Goal: Information Seeking & Learning: Learn about a topic

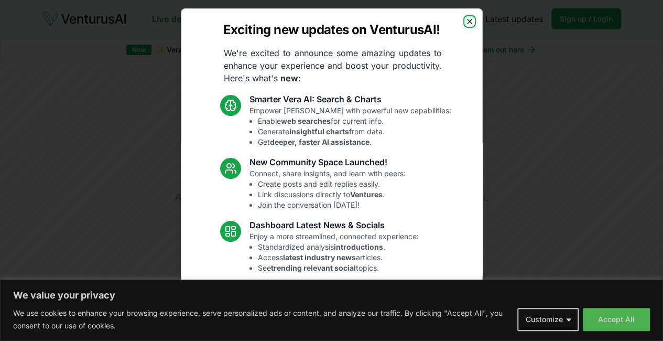
click at [468, 23] on icon "button" at bounding box center [470, 21] width 4 height 4
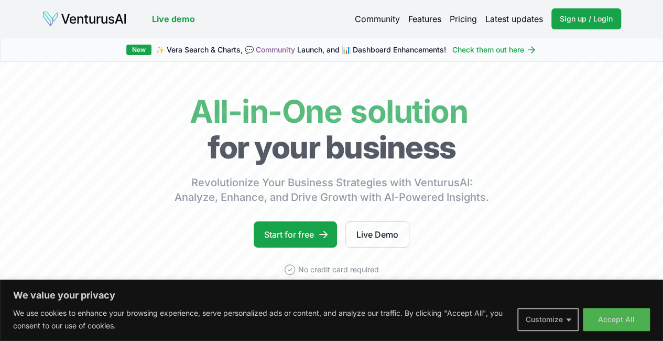
click at [552, 326] on button "Customize" at bounding box center [547, 319] width 61 height 23
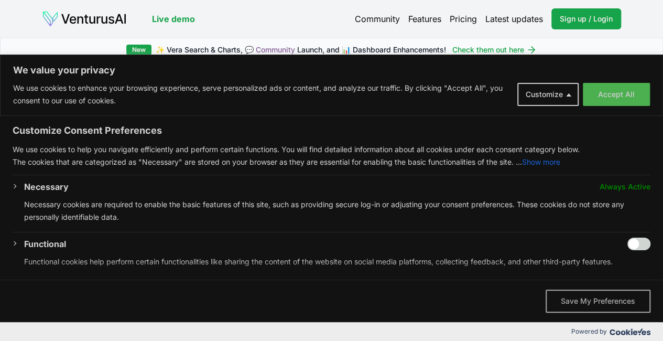
click at [571, 298] on button "Save My Preferences" at bounding box center [598, 300] width 105 height 23
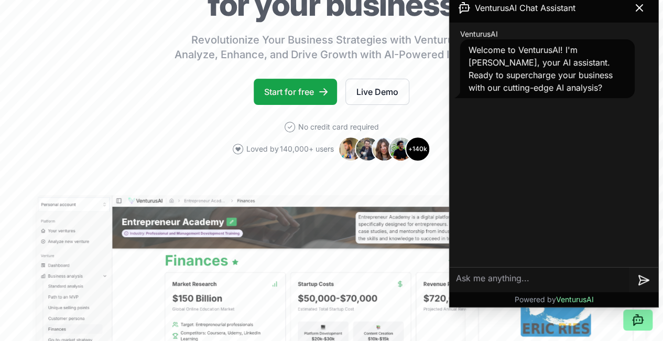
scroll to position [147, 0]
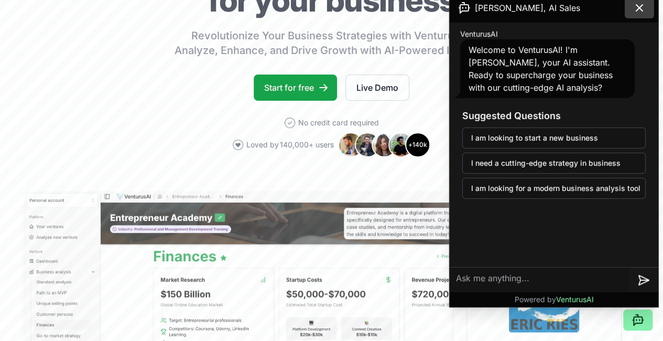
click at [641, 9] on icon at bounding box center [639, 8] width 6 height 6
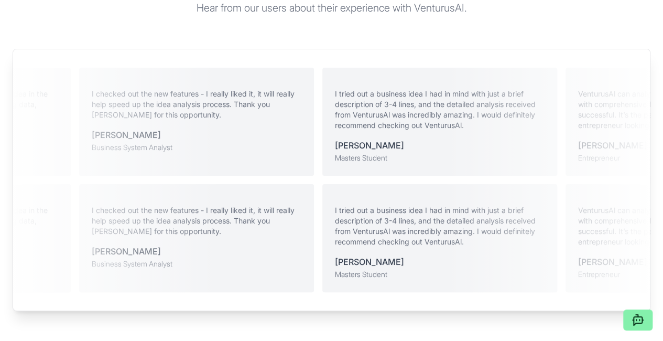
scroll to position [2367, 0]
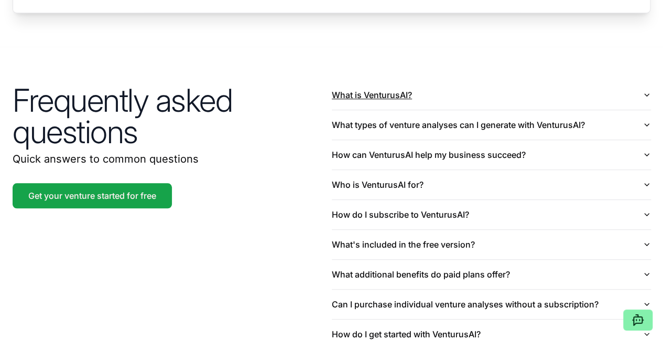
click at [479, 110] on button "What is VenturusAI?" at bounding box center [491, 94] width 319 height 29
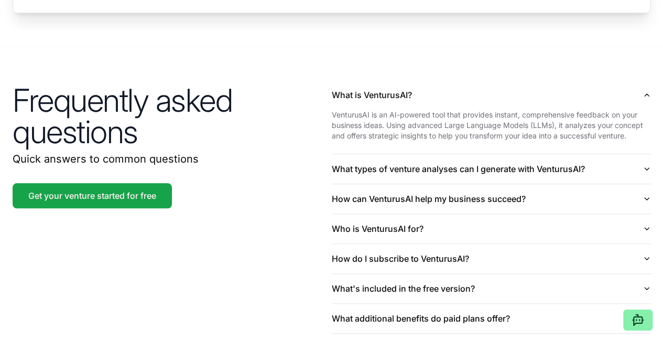
scroll to position [2608, 0]
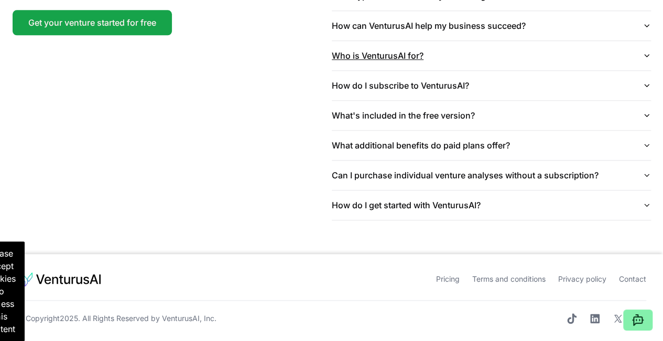
click at [428, 41] on button "Who is VenturusAI for?" at bounding box center [491, 55] width 319 height 29
